Goal: Information Seeking & Learning: Learn about a topic

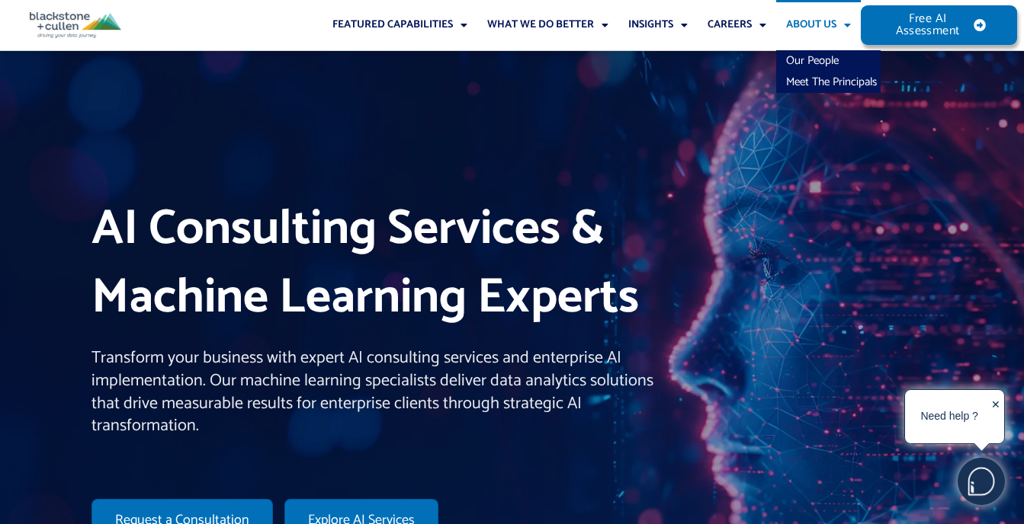
click at [806, 29] on link "About Us" at bounding box center [818, 25] width 85 height 50
click at [809, 81] on link "Meet The Principals" at bounding box center [828, 82] width 104 height 21
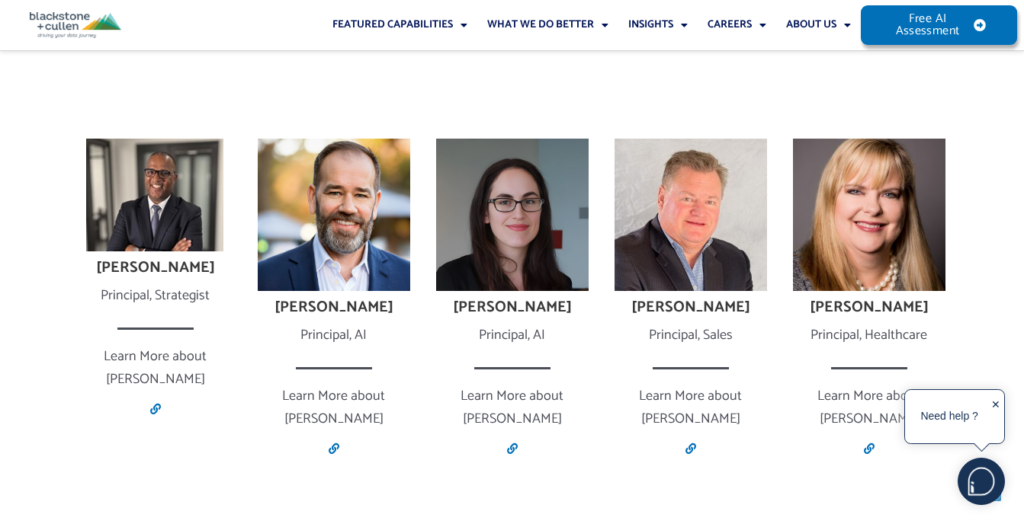
scroll to position [991, 0]
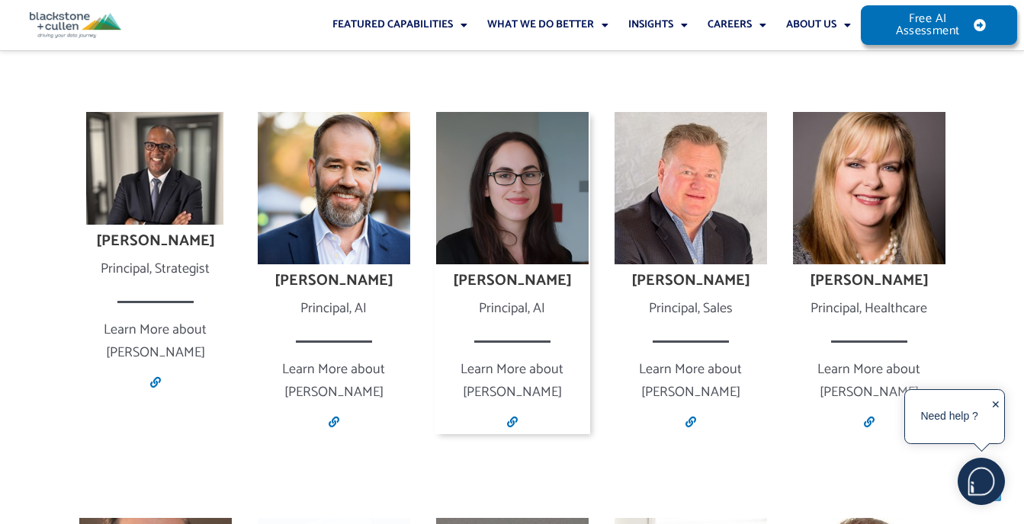
click at [513, 308] on div "Principal, AI" at bounding box center [511, 309] width 155 height 23
